Goal: Task Accomplishment & Management: Complete application form

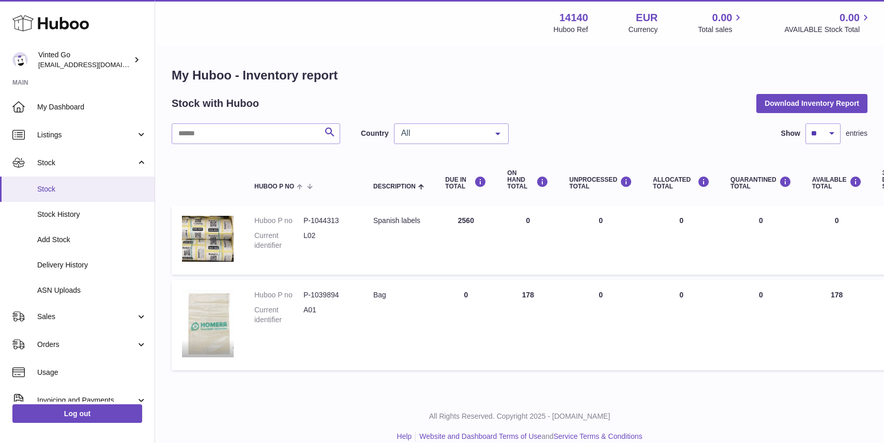
click at [61, 190] on span "Stock" at bounding box center [92, 189] width 110 height 10
click at [63, 248] on link "Add Stock" at bounding box center [77, 239] width 155 height 25
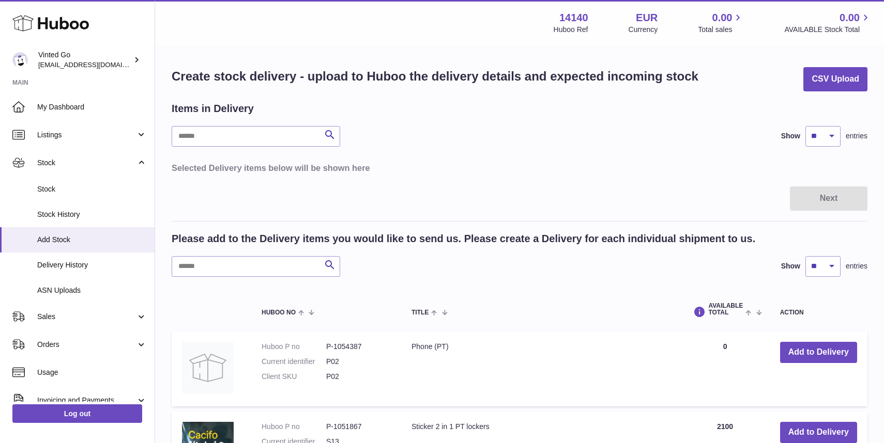
click at [462, 161] on table "Selected Delivery items below will be shown here" at bounding box center [520, 168] width 696 height 22
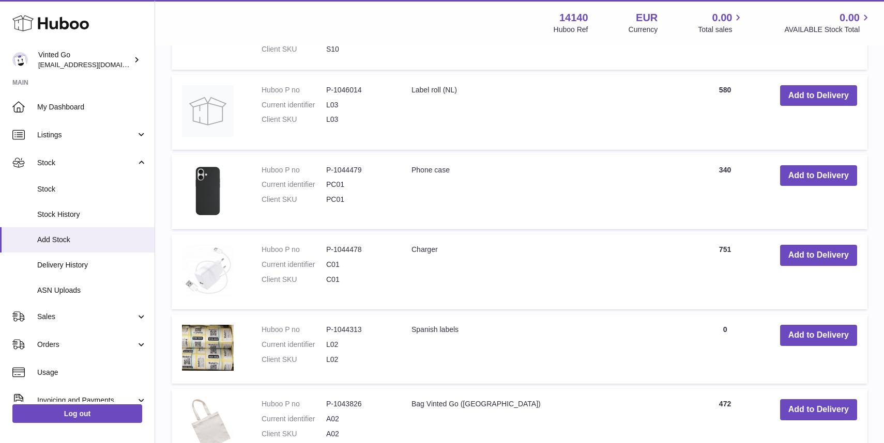
scroll to position [620, 0]
click at [814, 334] on button "Add to Delivery" at bounding box center [818, 335] width 77 height 21
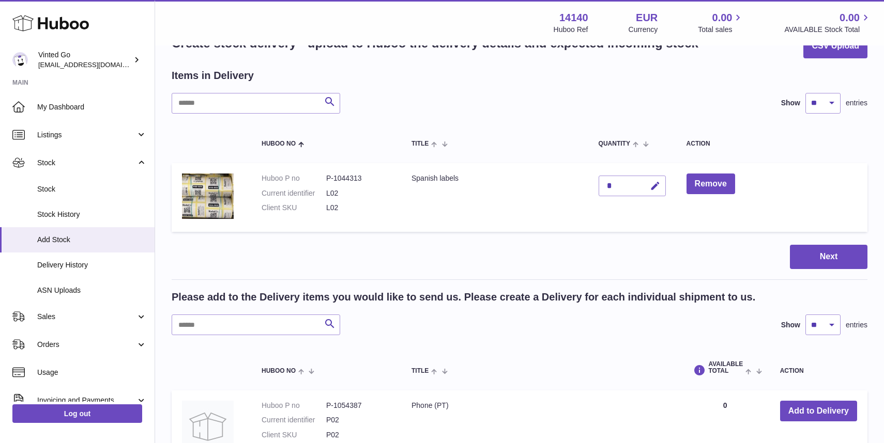
scroll to position [29, 0]
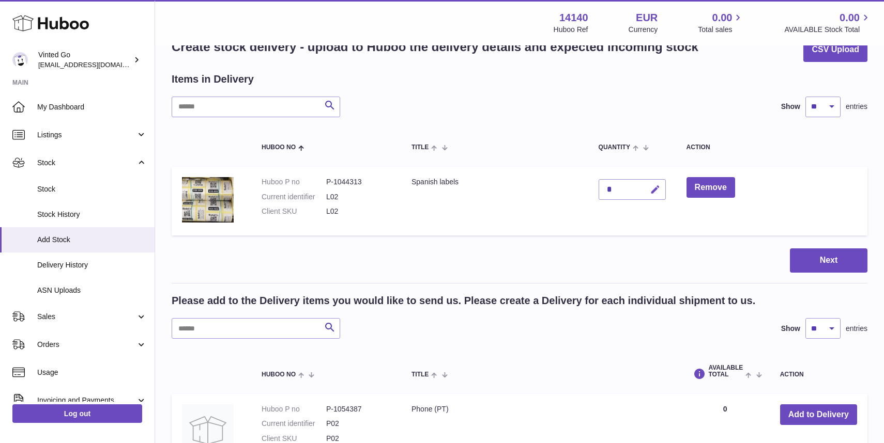
click at [654, 188] on icon "button" at bounding box center [655, 189] width 11 height 11
click at [619, 196] on input "*" at bounding box center [631, 189] width 67 height 21
type input "***"
click at [655, 190] on icon "submit" at bounding box center [655, 189] width 9 height 9
click at [825, 259] on button "Next" at bounding box center [829, 261] width 78 height 24
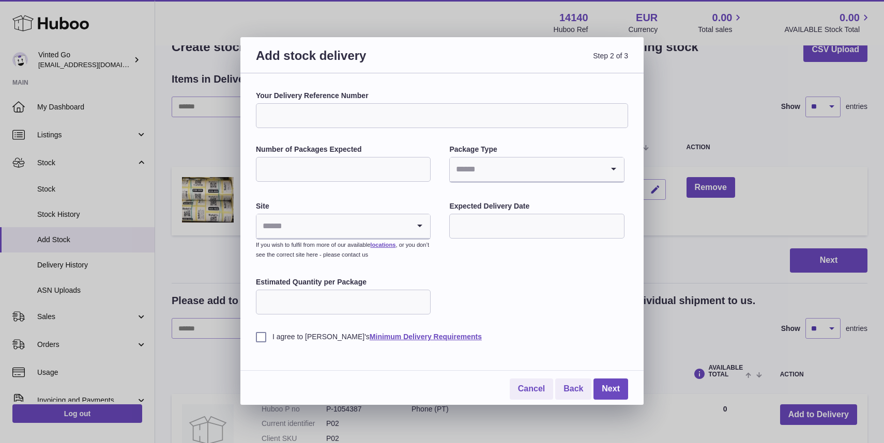
click at [503, 121] on input "Your Delivery Reference Number" at bounding box center [442, 115] width 372 height 25
type input "********"
click at [361, 168] on input "Number of Packages Expected" at bounding box center [343, 169] width 175 height 25
type input "*"
click at [501, 164] on input "Search for option" at bounding box center [526, 170] width 153 height 24
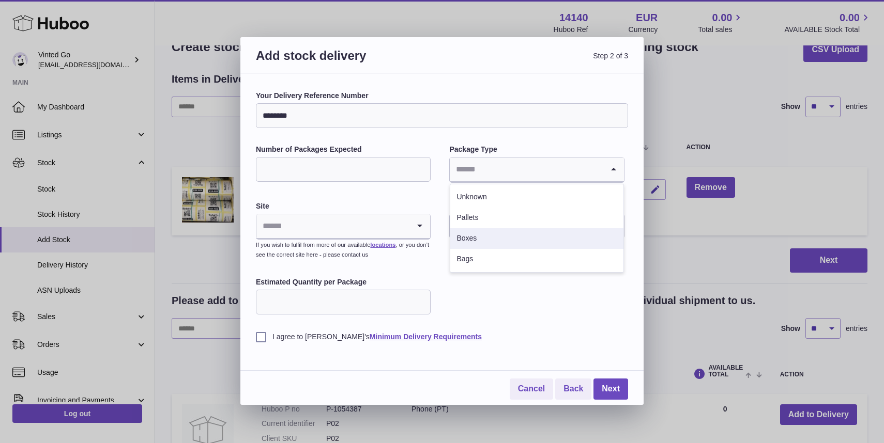
click at [488, 231] on li "Boxes" at bounding box center [536, 238] width 173 height 21
click at [384, 218] on input "Search for option" at bounding box center [332, 226] width 153 height 24
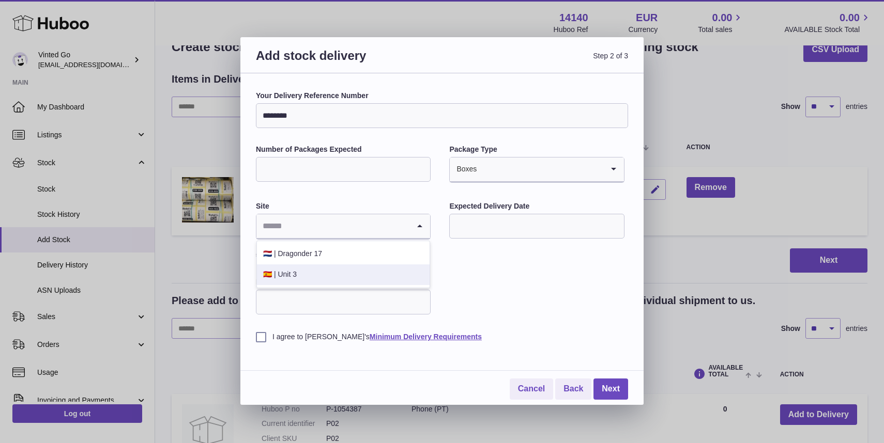
click at [361, 269] on li "🇪🇸 | Unit 3" at bounding box center [343, 275] width 173 height 21
click at [542, 229] on input "text" at bounding box center [536, 226] width 175 height 25
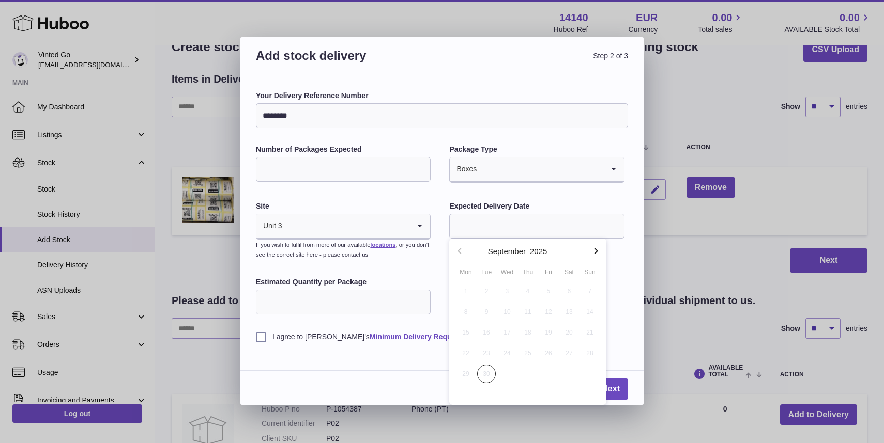
click at [598, 252] on icon "button" at bounding box center [596, 251] width 12 height 12
click at [552, 292] on span "3" at bounding box center [548, 291] width 19 height 19
type input "**********"
click at [330, 301] on input "Estimated Quantity per Package" at bounding box center [343, 302] width 175 height 25
type input "**"
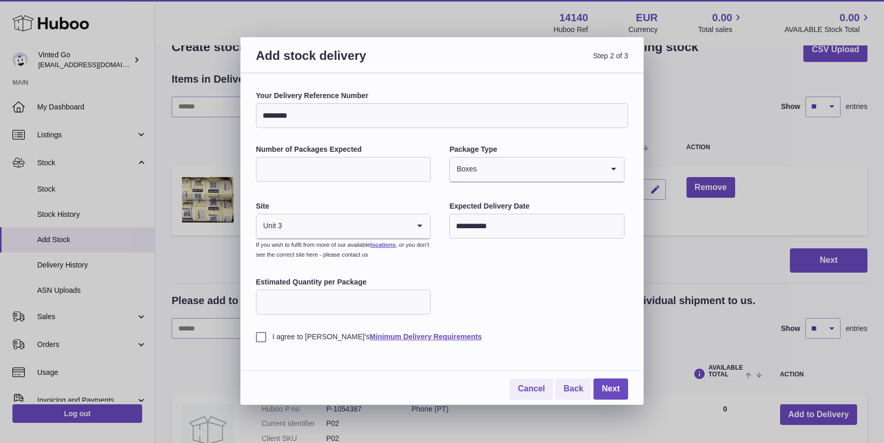
click at [261, 336] on label "I agree to [PERSON_NAME]'s Minimum Delivery Requirements" at bounding box center [442, 337] width 372 height 10
click at [613, 395] on link "Next" at bounding box center [610, 389] width 35 height 21
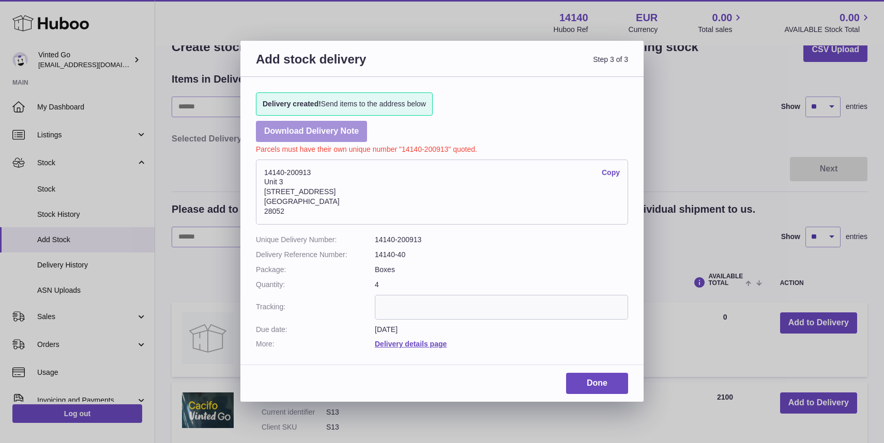
click at [343, 138] on link "Download Delivery Note" at bounding box center [311, 131] width 111 height 21
click at [593, 377] on link "Done" at bounding box center [597, 383] width 62 height 21
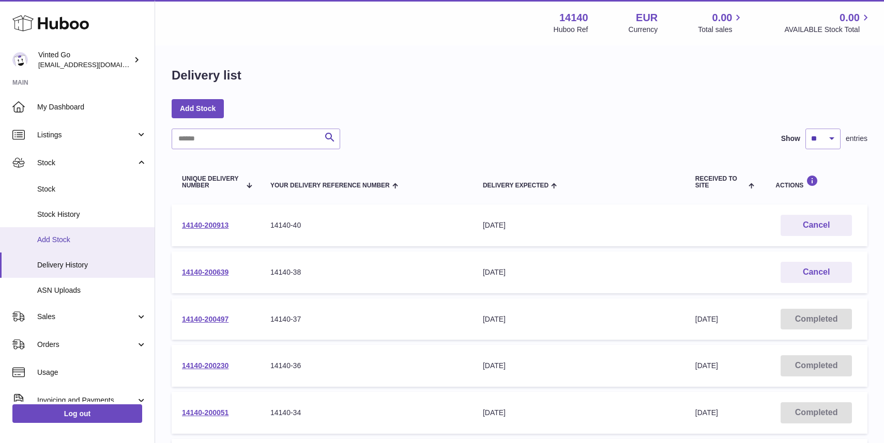
click at [71, 236] on span "Add Stock" at bounding box center [92, 240] width 110 height 10
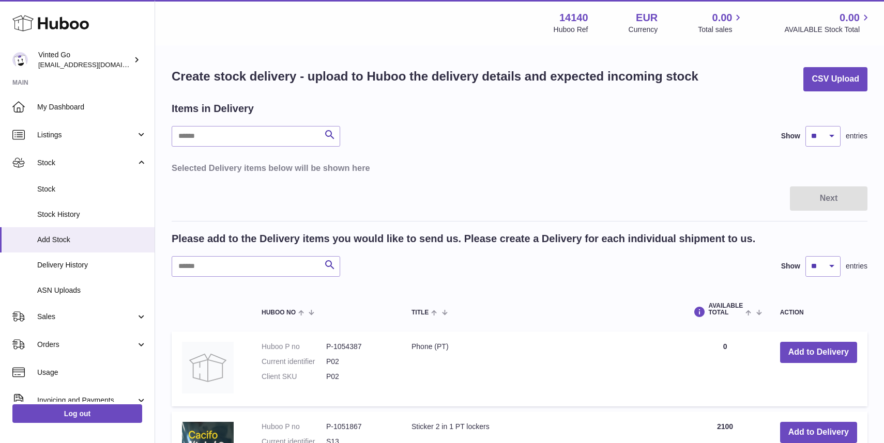
click at [684, 167] on h3 "Selected Delivery items below will be shown here" at bounding box center [520, 167] width 696 height 11
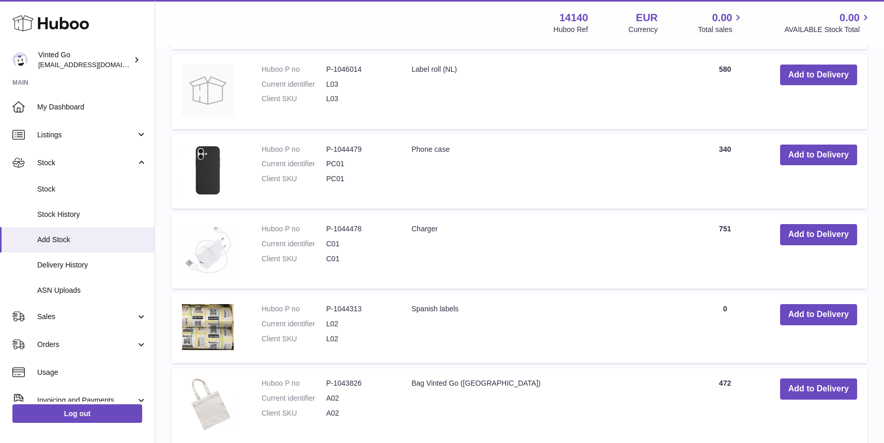
scroll to position [641, 0]
click at [835, 314] on button "Add to Delivery" at bounding box center [818, 314] width 77 height 21
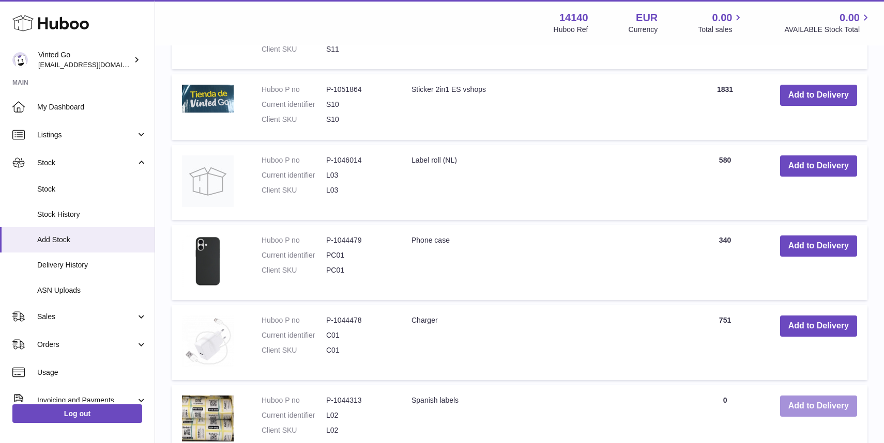
scroll to position [732, 0]
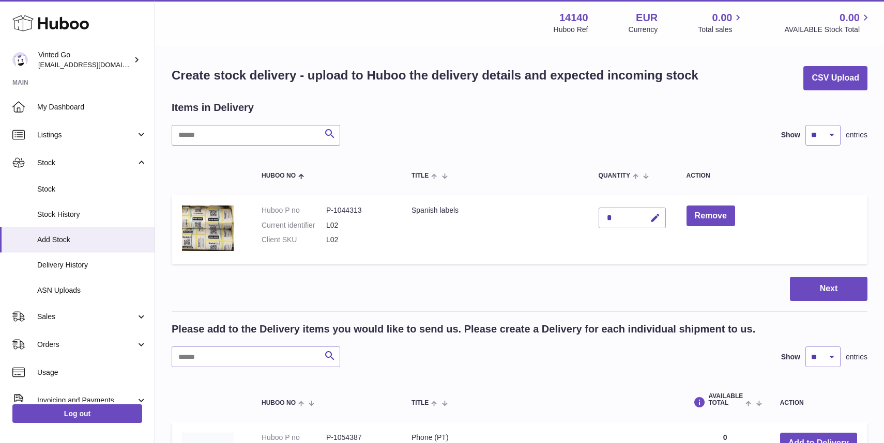
scroll to position [0, 0]
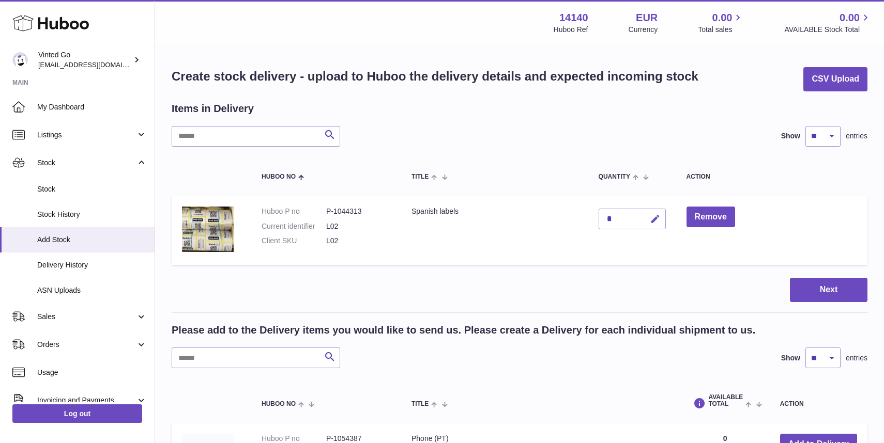
click at [656, 218] on icon "button" at bounding box center [655, 219] width 11 height 11
type input "***"
click at [642, 218] on div at bounding box center [642, 219] width 42 height 17
click at [657, 222] on icon "submit" at bounding box center [655, 218] width 9 height 9
click at [848, 287] on button "Next" at bounding box center [829, 290] width 78 height 24
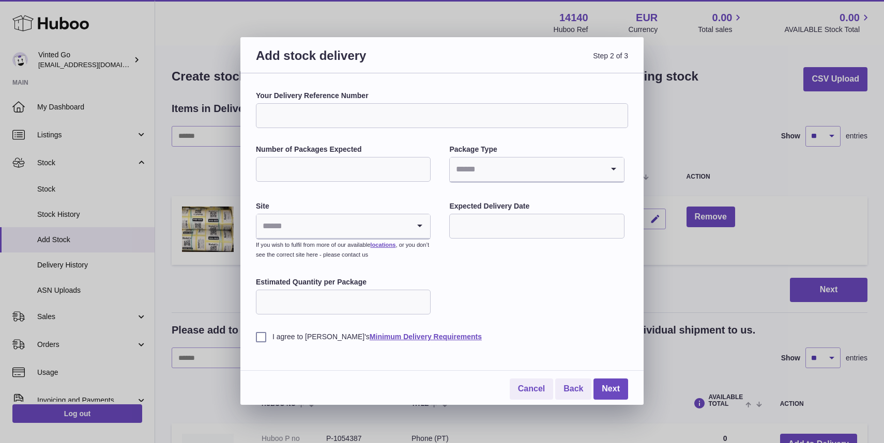
click at [464, 120] on input "Your Delivery Reference Number" at bounding box center [442, 115] width 372 height 25
type input "********"
click at [311, 169] on input "Number of Packages Expected" at bounding box center [343, 169] width 175 height 25
type input "*"
click at [481, 172] on input "Search for option" at bounding box center [526, 170] width 153 height 24
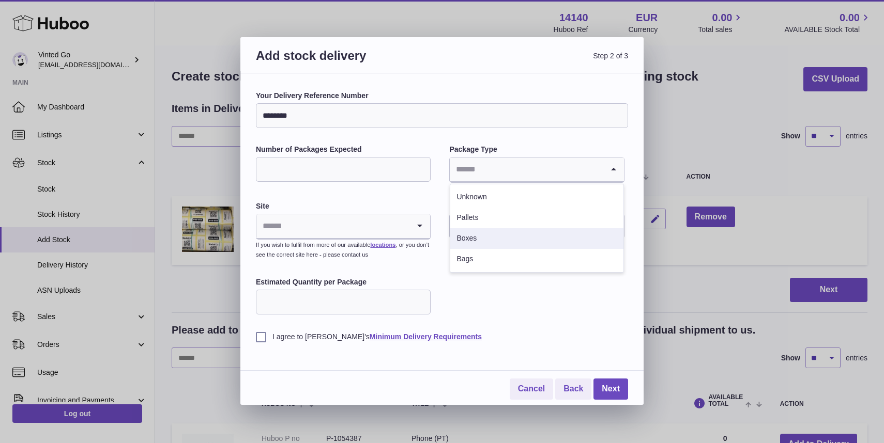
click at [482, 238] on li "Boxes" at bounding box center [536, 238] width 173 height 21
click at [369, 218] on input "Search for option" at bounding box center [332, 226] width 153 height 24
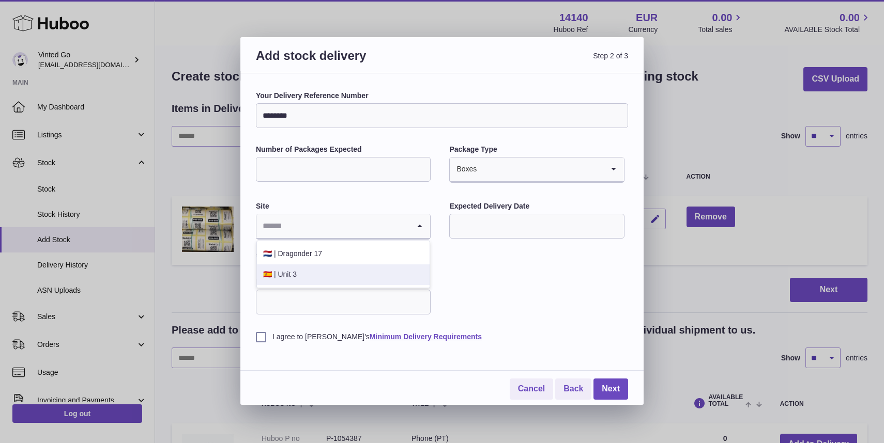
click at [355, 274] on li "🇪🇸 | Unit 3" at bounding box center [343, 275] width 173 height 21
click at [521, 217] on input "text" at bounding box center [536, 226] width 175 height 25
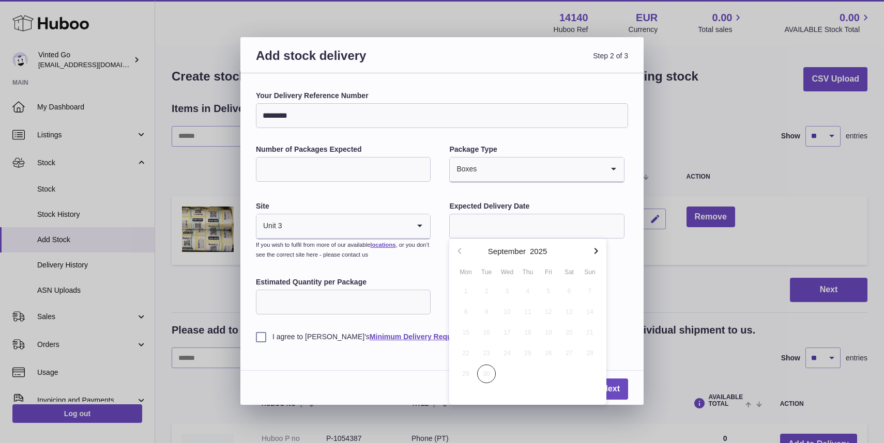
click at [597, 244] on button "button" at bounding box center [595, 251] width 21 height 25
click at [546, 291] on span "3" at bounding box center [548, 291] width 19 height 19
type input "**********"
click at [334, 311] on input "Estimated Quantity per Package" at bounding box center [343, 302] width 175 height 25
type input "**"
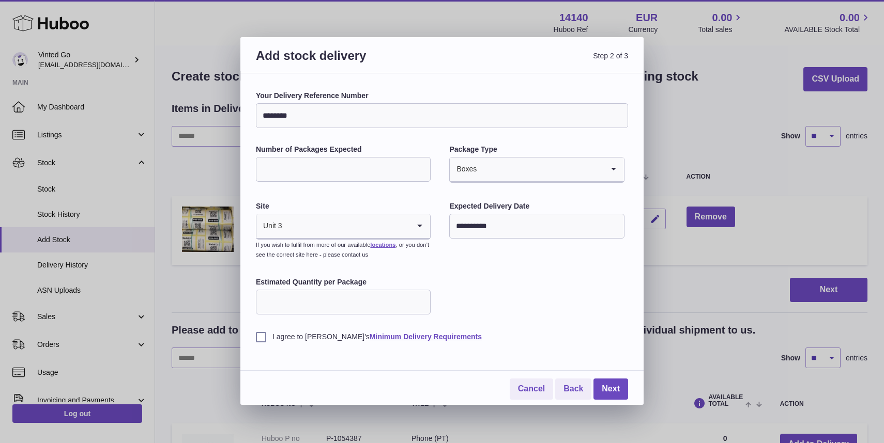
click at [263, 339] on label "I agree to [PERSON_NAME]'s Minimum Delivery Requirements" at bounding box center [442, 337] width 372 height 10
click at [607, 388] on link "Next" at bounding box center [610, 389] width 35 height 21
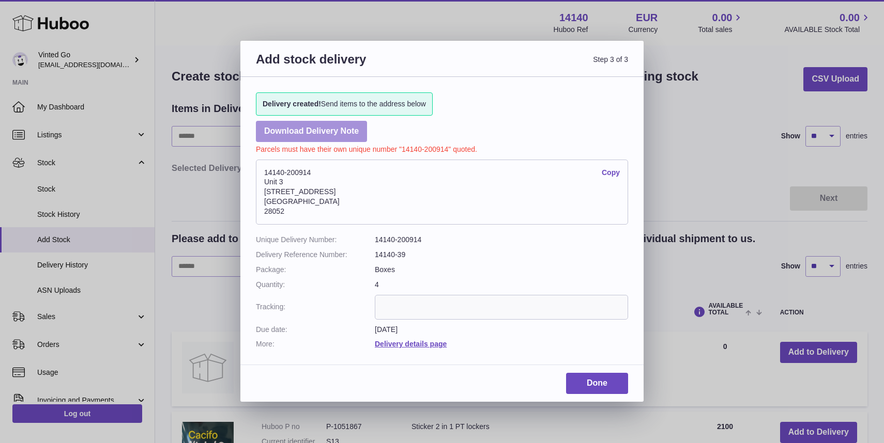
click at [324, 132] on link "Download Delivery Note" at bounding box center [311, 131] width 111 height 21
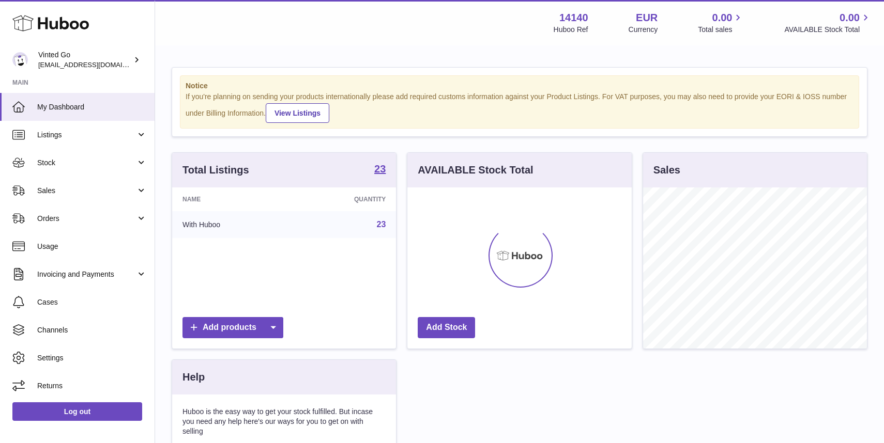
scroll to position [161, 224]
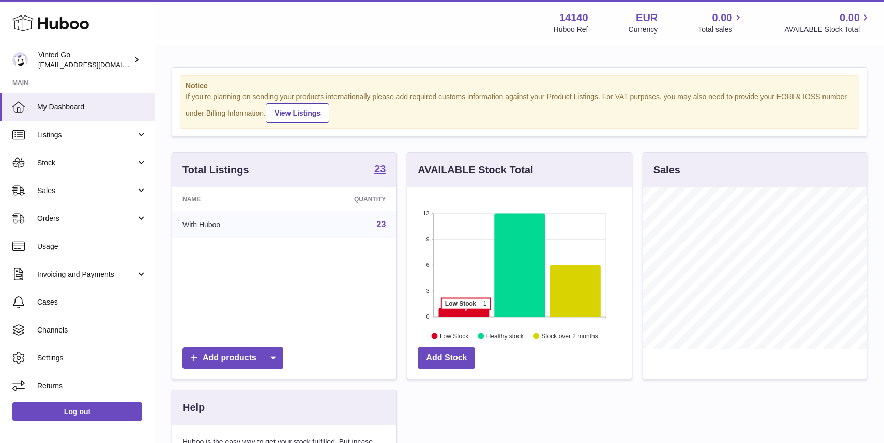
click at [466, 315] on icon at bounding box center [464, 312] width 51 height 9
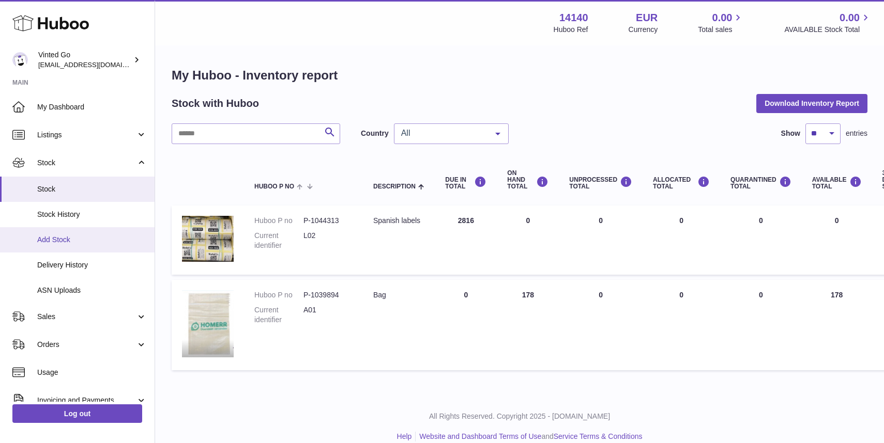
click at [80, 250] on link "Add Stock" at bounding box center [77, 239] width 155 height 25
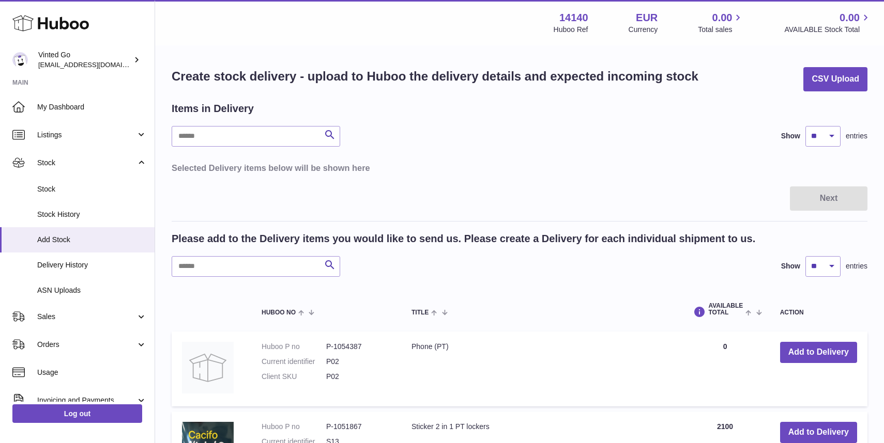
click at [659, 157] on table "Selected Delivery items below will be shown here" at bounding box center [520, 168] width 696 height 22
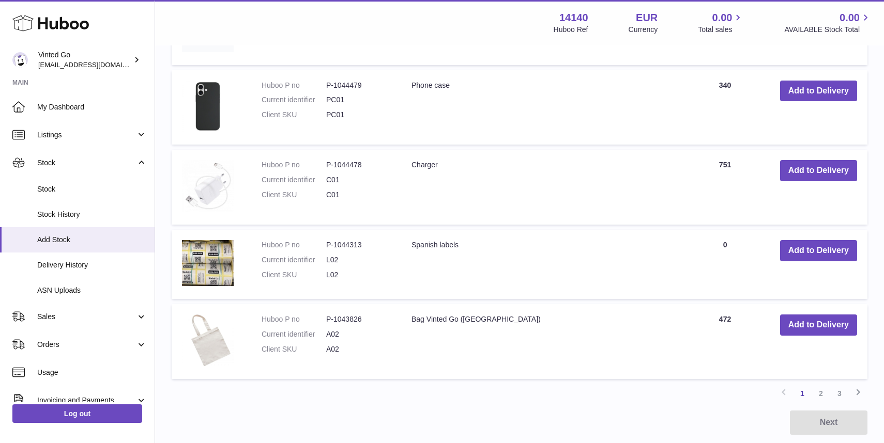
scroll to position [723, 0]
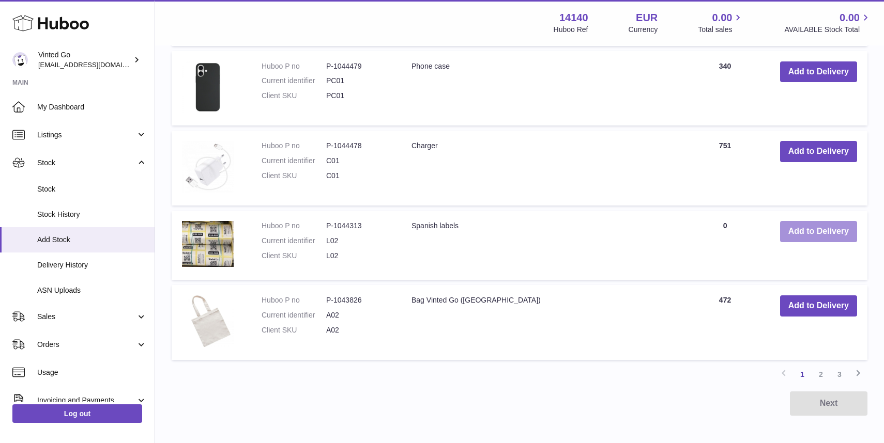
click at [821, 222] on button "Add to Delivery" at bounding box center [818, 231] width 77 height 21
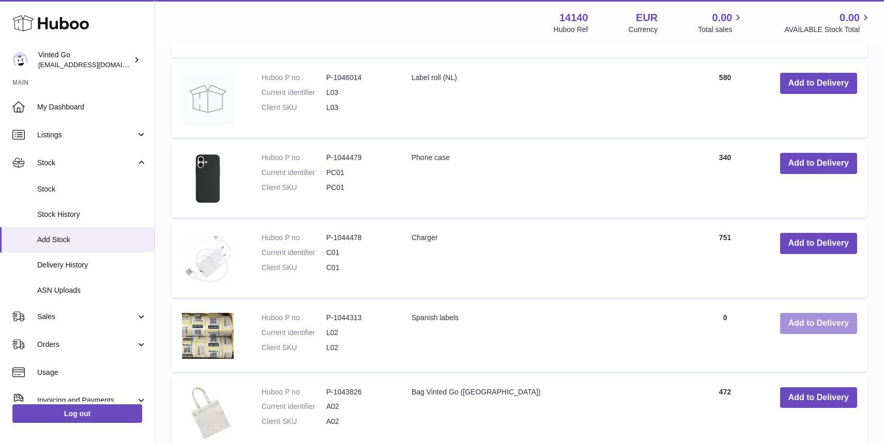
scroll to position [815, 0]
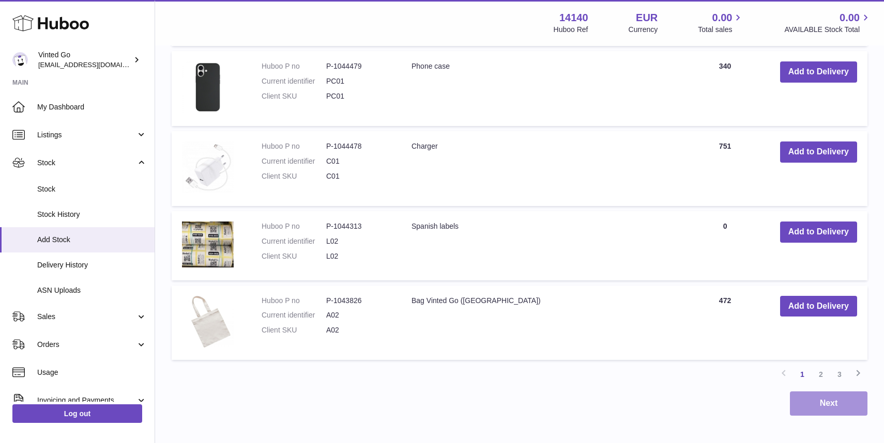
click at [829, 400] on button "Next" at bounding box center [829, 404] width 78 height 24
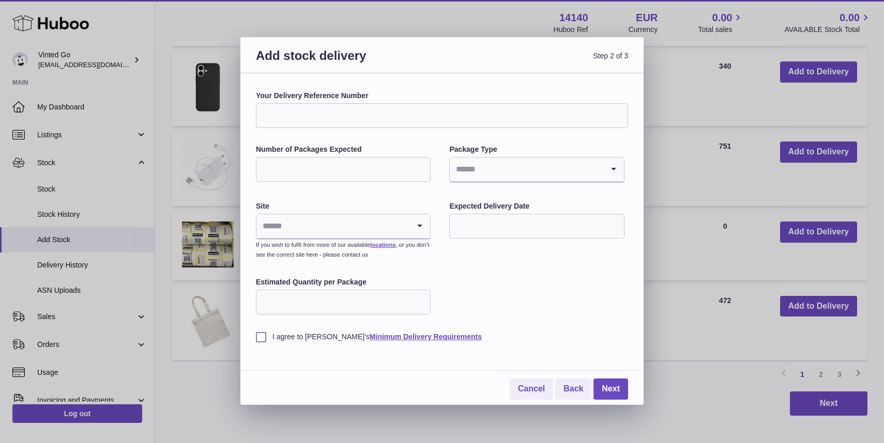
click at [329, 111] on input "Your Delivery Reference Number" at bounding box center [442, 115] width 372 height 25
click at [340, 120] on input "*****" at bounding box center [442, 115] width 372 height 25
type input "********"
click at [340, 181] on input "Number of Packages Expected" at bounding box center [343, 169] width 175 height 25
type input "*"
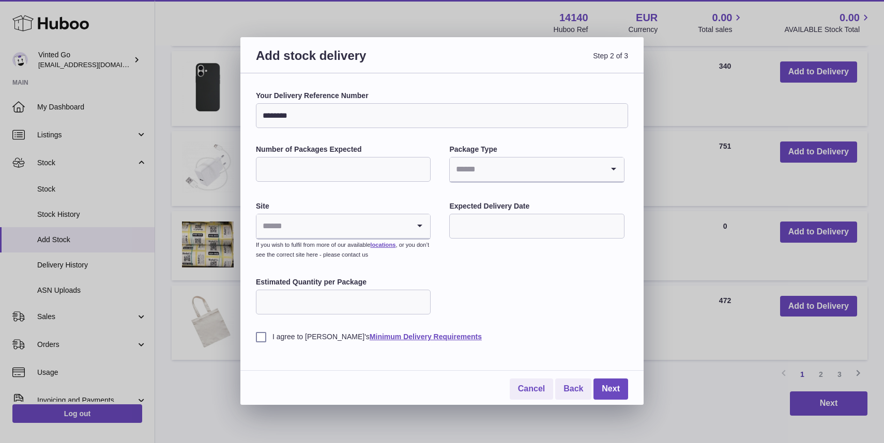
click at [492, 178] on input "Search for option" at bounding box center [526, 170] width 153 height 24
click at [486, 238] on li "Boxes" at bounding box center [536, 238] width 173 height 21
click at [366, 214] on input "Search for option" at bounding box center [332, 226] width 153 height 24
click at [354, 274] on li "🇪🇸 | Unit 3" at bounding box center [343, 275] width 173 height 21
click at [524, 233] on input "text" at bounding box center [536, 226] width 175 height 25
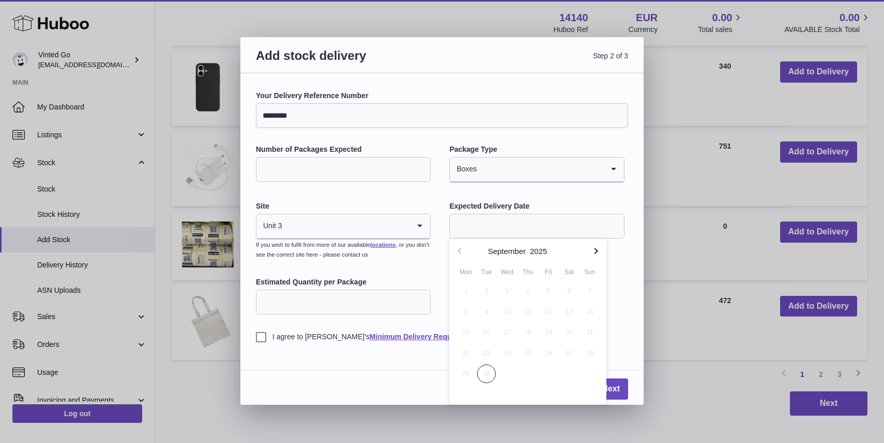
click at [596, 250] on icon "button" at bounding box center [596, 251] width 4 height 6
click at [544, 292] on span "3" at bounding box center [548, 291] width 19 height 19
type input "**********"
click at [362, 291] on input "Estimated Quantity per Package" at bounding box center [343, 302] width 175 height 25
type input "**"
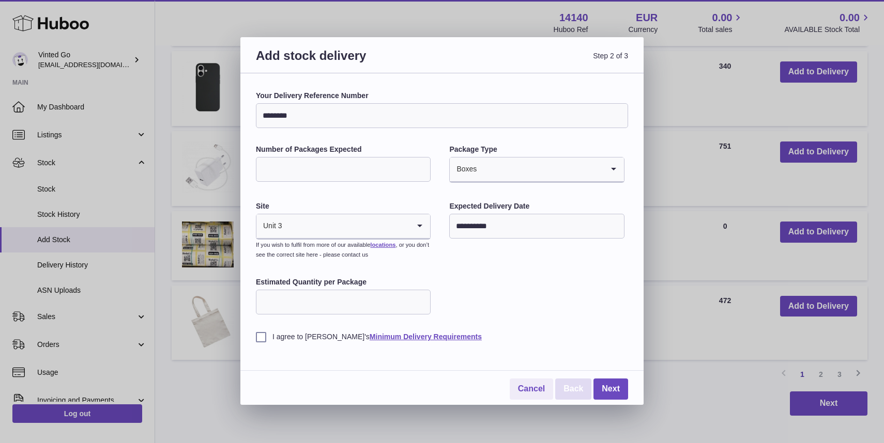
click at [576, 387] on link "Back" at bounding box center [573, 389] width 36 height 21
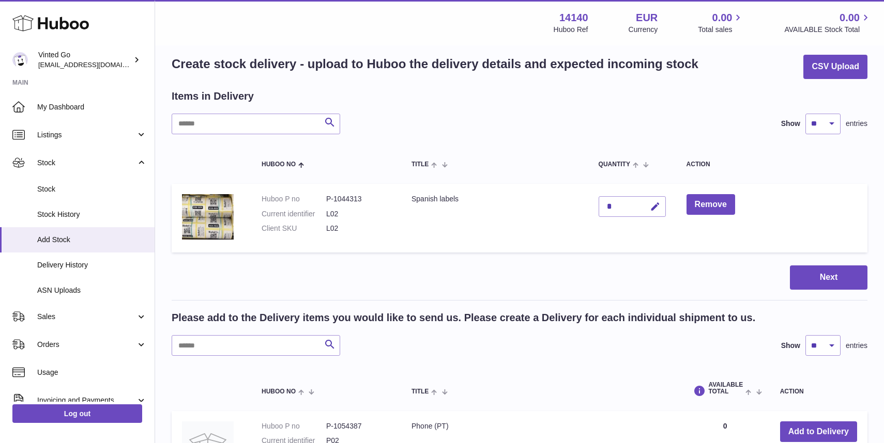
scroll to position [0, 0]
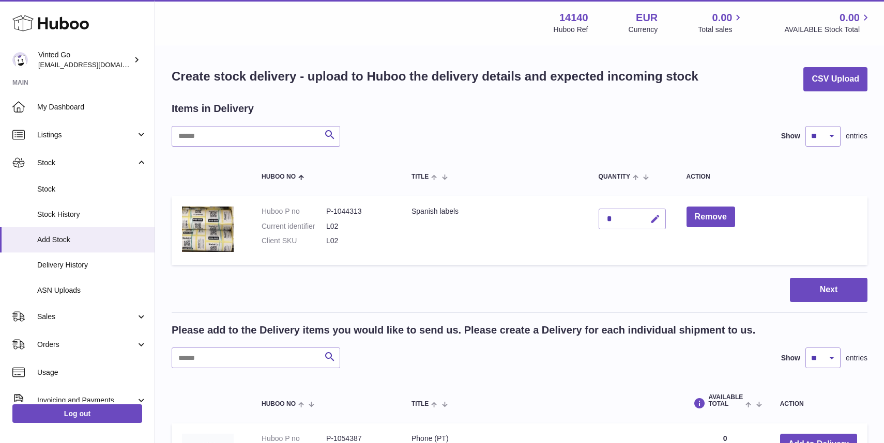
click at [654, 217] on icon "button" at bounding box center [655, 219] width 11 height 11
type input "***"
click at [659, 218] on icon "submit" at bounding box center [655, 218] width 9 height 9
click at [822, 294] on button "Next" at bounding box center [829, 290] width 78 height 24
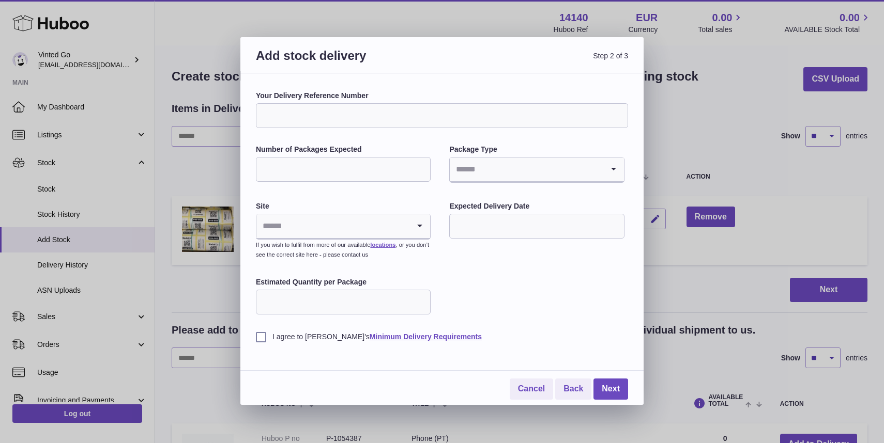
click at [436, 113] on input "Your Delivery Reference Number" at bounding box center [442, 115] width 372 height 25
type input "********"
click at [418, 140] on div "Your Delivery Reference Number ******** Number of Packages Expected Package Typ…" at bounding box center [442, 216] width 372 height 251
click at [350, 169] on input "Number of Packages Expected" at bounding box center [343, 169] width 175 height 25
drag, startPoint x: 374, startPoint y: 172, endPoint x: 139, endPoint y: 150, distance: 235.6
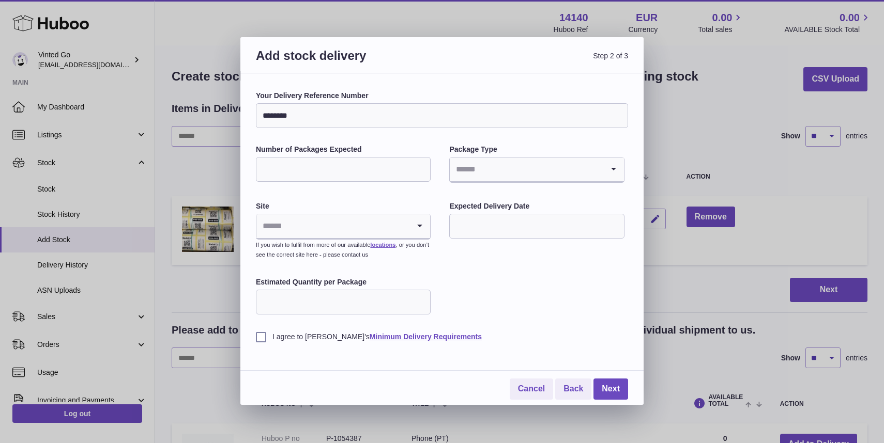
click at [139, 149] on div "Add stock delivery Step 2 of 3 Your Delivery Reference Number ******** Number o…" at bounding box center [442, 221] width 884 height 443
type input "*"
click at [476, 179] on input "Search for option" at bounding box center [526, 170] width 153 height 24
click at [486, 234] on li "Boxes" at bounding box center [536, 238] width 173 height 21
click at [366, 222] on input "Search for option" at bounding box center [332, 226] width 153 height 24
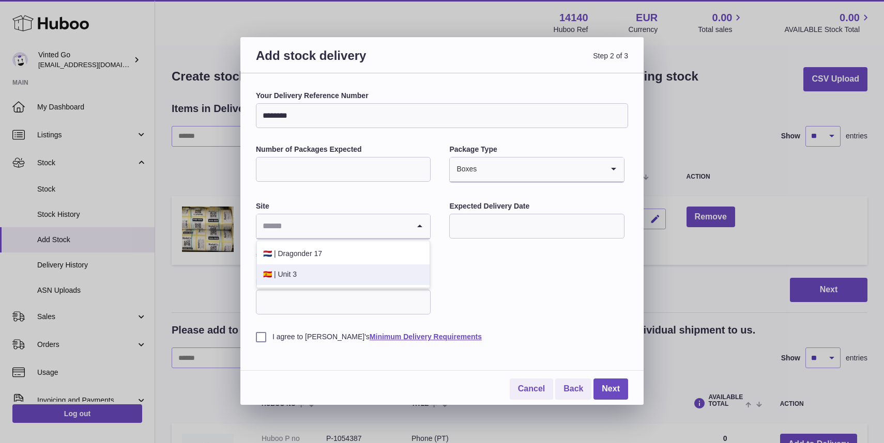
click at [354, 270] on li "🇪🇸 | Unit 3" at bounding box center [343, 275] width 173 height 21
click at [475, 235] on input "text" at bounding box center [536, 226] width 175 height 25
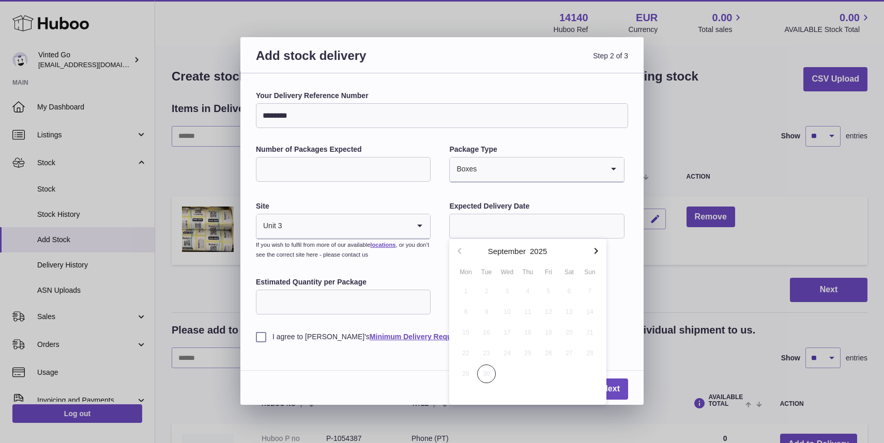
click at [596, 251] on icon "button" at bounding box center [596, 251] width 4 height 6
click at [546, 292] on span "3" at bounding box center [548, 291] width 19 height 19
type input "**********"
click at [353, 303] on input "Estimated Quantity per Package" at bounding box center [343, 302] width 175 height 25
type input "**"
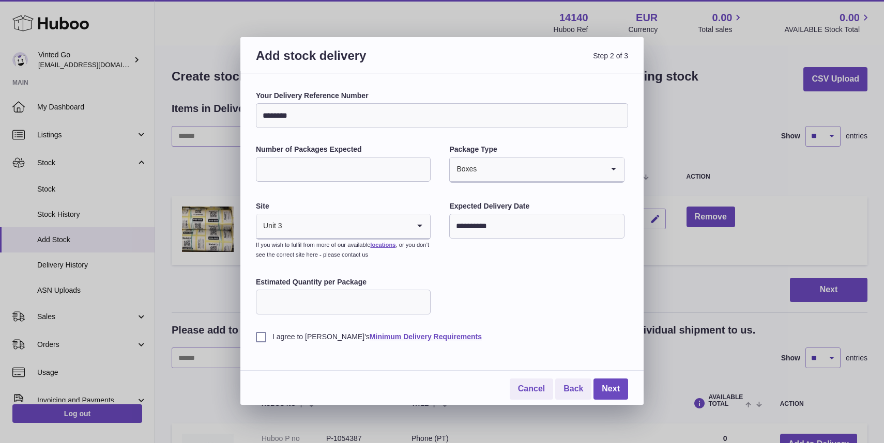
click at [291, 332] on label "I agree to [PERSON_NAME]'s Minimum Delivery Requirements" at bounding box center [442, 337] width 372 height 10
click at [615, 381] on link "Next" at bounding box center [610, 389] width 35 height 21
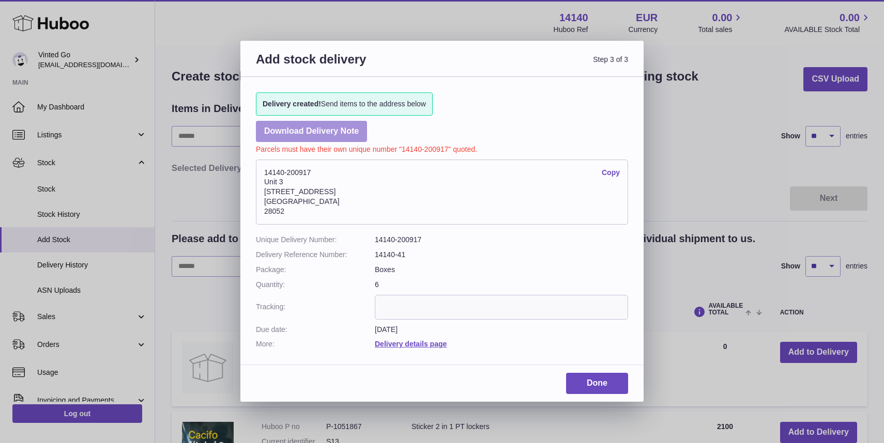
click at [345, 130] on link "Download Delivery Note" at bounding box center [311, 131] width 111 height 21
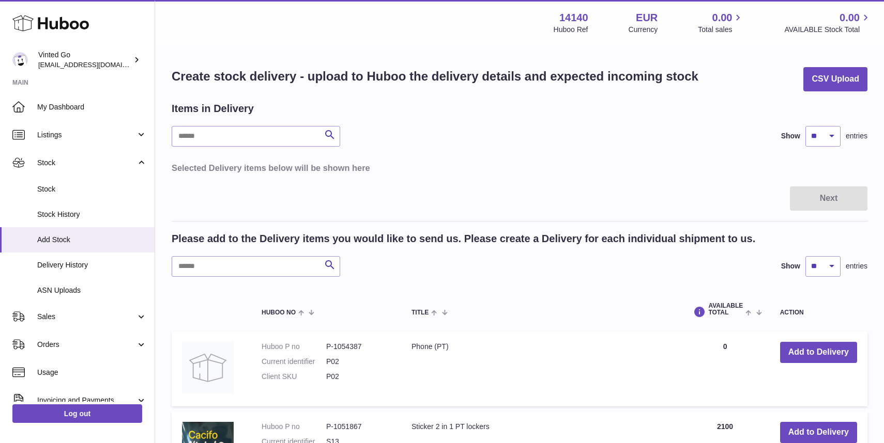
click at [712, 132] on div at bounding box center [442, 221] width 884 height 443
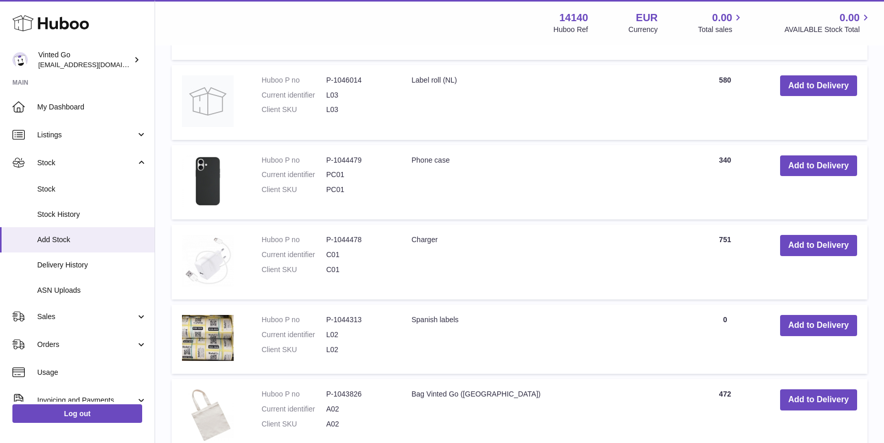
scroll to position [661, 0]
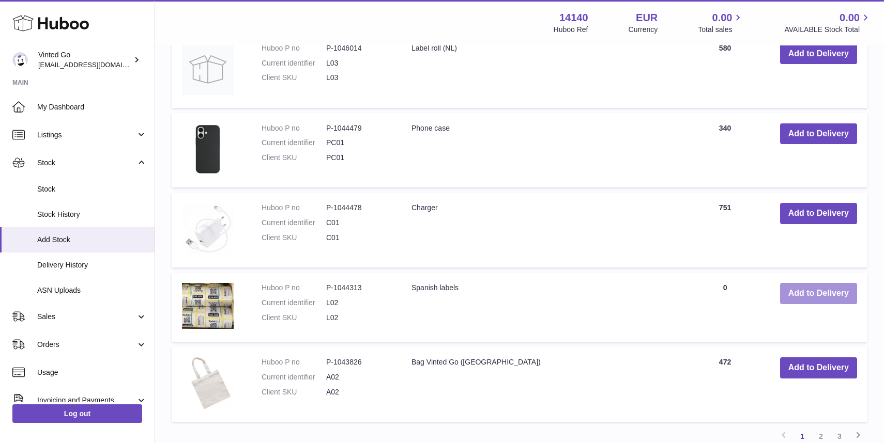
click at [820, 298] on button "Add to Delivery" at bounding box center [818, 293] width 77 height 21
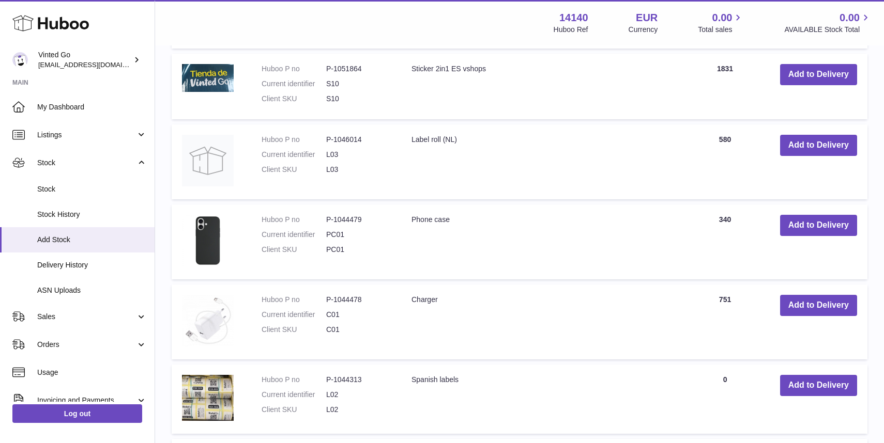
scroll to position [753, 0]
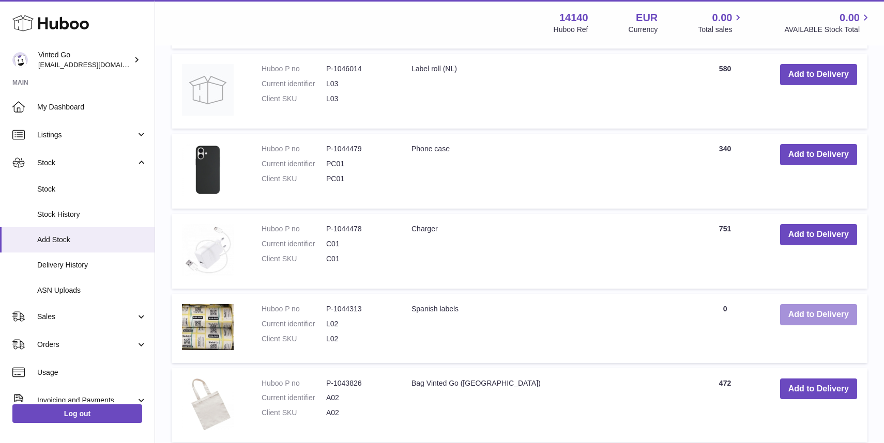
click at [829, 315] on button "Add to Delivery" at bounding box center [818, 314] width 77 height 21
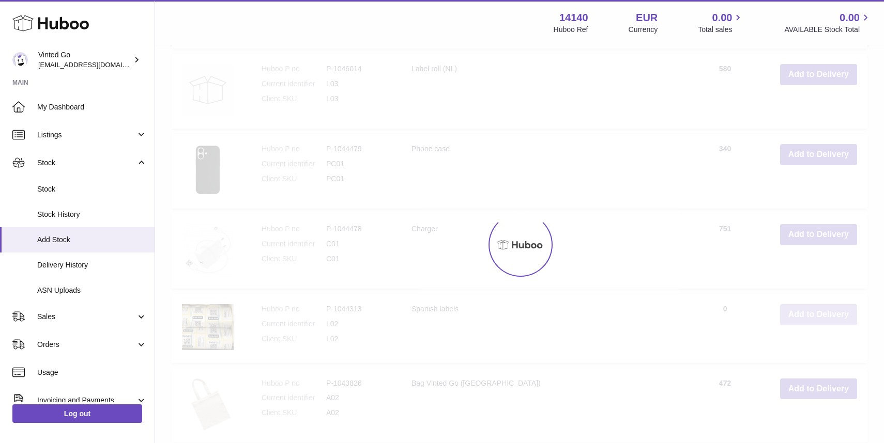
type input "*"
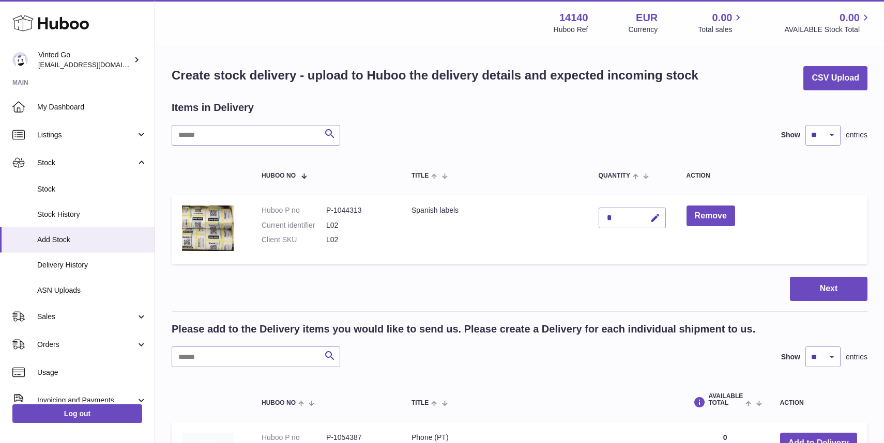
scroll to position [0, 0]
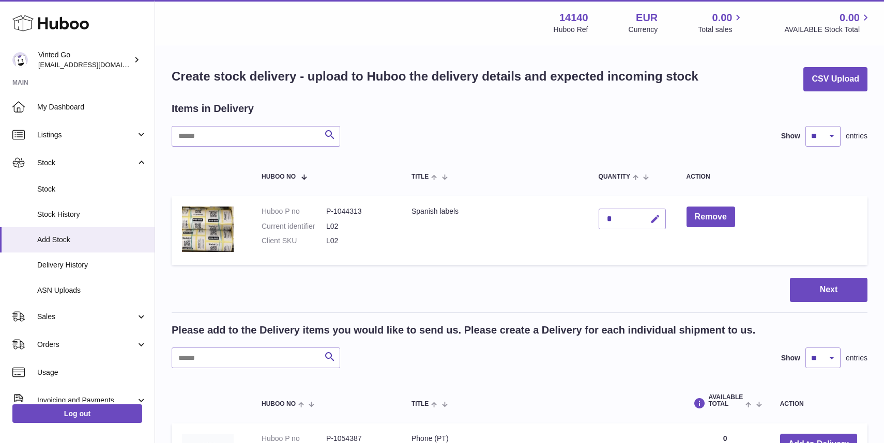
click at [656, 219] on icon "button" at bounding box center [655, 219] width 11 height 11
type input "***"
click at [650, 219] on button "submit" at bounding box center [654, 219] width 20 height 17
click at [813, 286] on button "Next" at bounding box center [829, 290] width 78 height 24
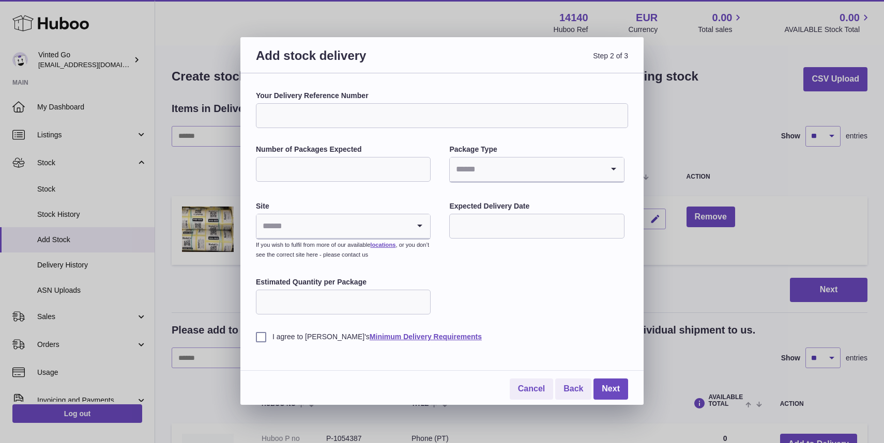
click at [320, 120] on input "Your Delivery Reference Number" at bounding box center [442, 115] width 372 height 25
type input "********"
click at [438, 139] on div "Your Delivery Reference Number ******** Number of Packages Expected Package Typ…" at bounding box center [442, 216] width 372 height 251
click at [335, 184] on div "Your Delivery Reference Number ******** Number of Packages Expected Package Typ…" at bounding box center [442, 216] width 372 height 251
click at [335, 171] on input "Number of Packages Expected" at bounding box center [343, 169] width 175 height 25
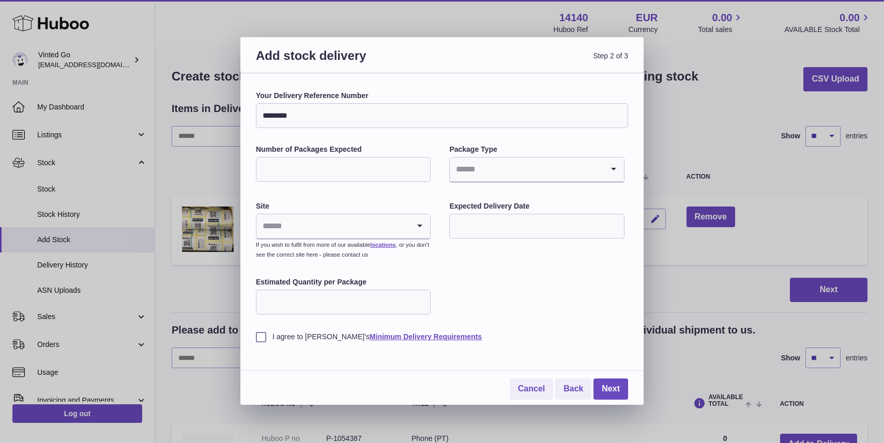
type input "*"
click at [503, 166] on input "Search for option" at bounding box center [526, 170] width 153 height 24
click at [495, 237] on li "Boxes" at bounding box center [536, 238] width 173 height 21
click at [383, 231] on input "Search for option" at bounding box center [332, 226] width 153 height 24
click at [368, 283] on li "🇪🇸 | Unit 3" at bounding box center [343, 275] width 173 height 21
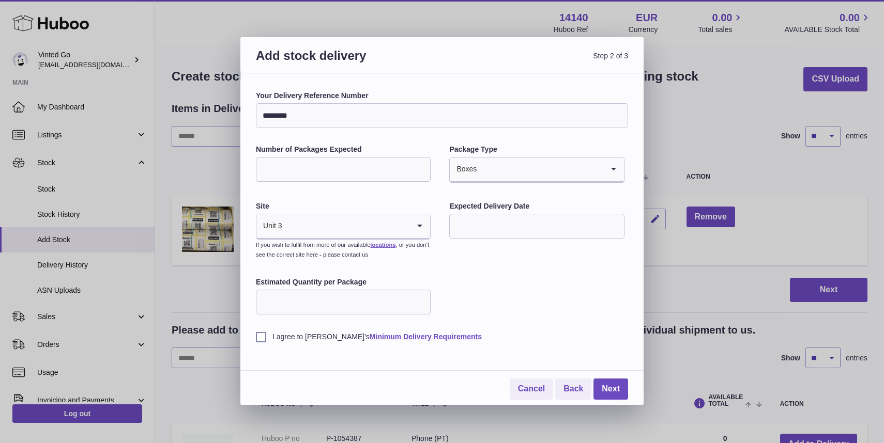
click at [490, 227] on input "text" at bounding box center [536, 226] width 175 height 25
click at [595, 258] on button "button" at bounding box center [595, 251] width 21 height 25
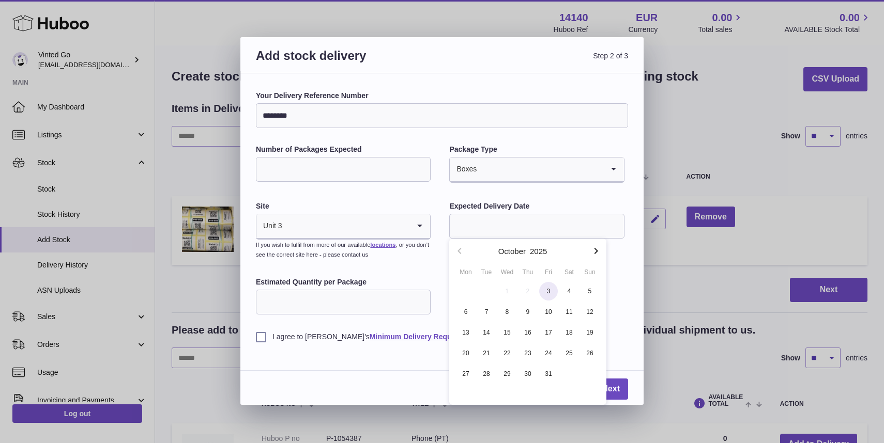
click at [551, 295] on span "3" at bounding box center [548, 291] width 19 height 19
type input "**********"
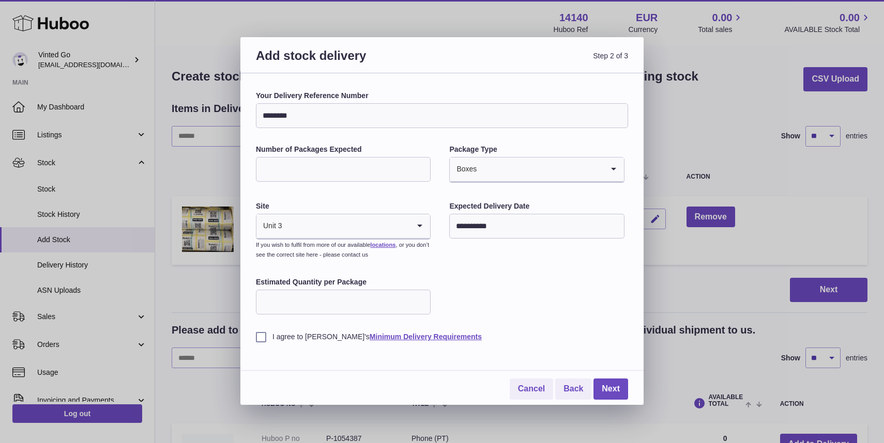
click at [398, 306] on input "Estimated Quantity per Package" at bounding box center [343, 302] width 175 height 25
type input "**"
click at [285, 333] on label "I agree to [PERSON_NAME]'s Minimum Delivery Requirements" at bounding box center [442, 337] width 372 height 10
click at [597, 379] on link "Next" at bounding box center [610, 389] width 35 height 21
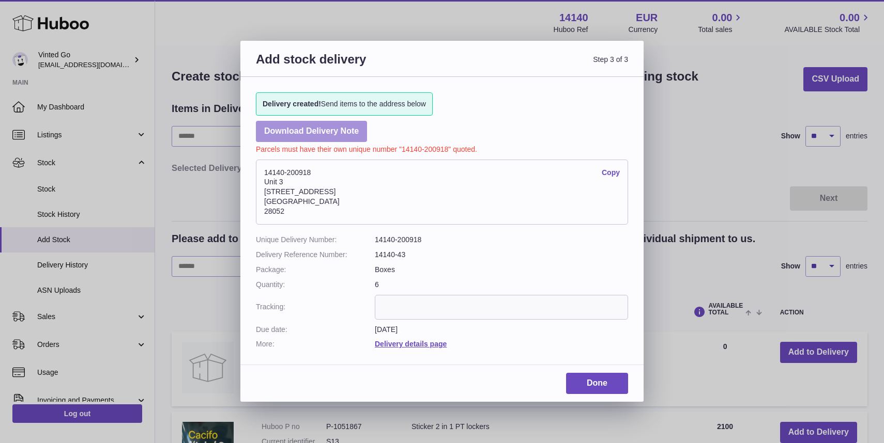
click at [318, 132] on link "Download Delivery Note" at bounding box center [311, 131] width 111 height 21
